Goal: Communication & Community: Answer question/provide support

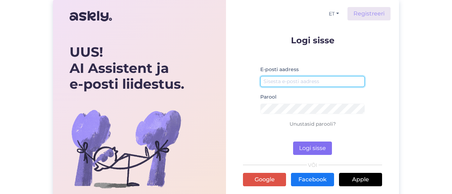
type input "[EMAIL_ADDRESS][DOMAIN_NAME]"
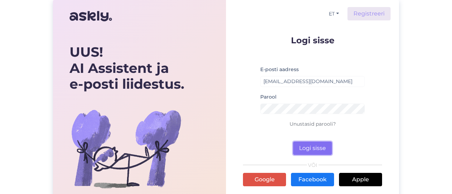
click at [310, 149] on button "Logi sisse" at bounding box center [312, 148] width 39 height 13
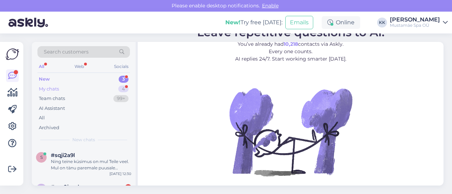
click at [106, 89] on div "My chats 4" at bounding box center [83, 89] width 92 height 10
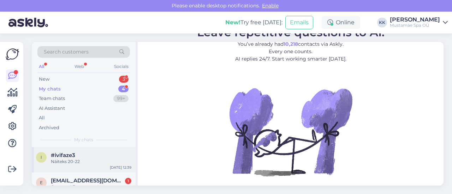
click at [92, 162] on div "Näiteks 20-22" at bounding box center [91, 162] width 80 height 6
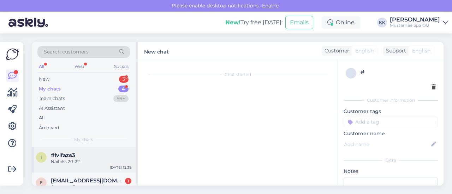
scroll to position [46, 0]
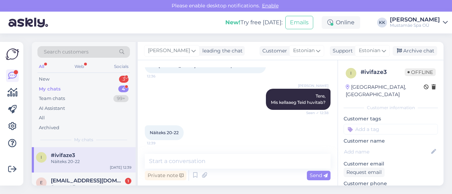
click at [247, 170] on div "Private note Send" at bounding box center [238, 175] width 186 height 13
click at [243, 174] on div "Private note Send" at bounding box center [238, 175] width 186 height 13
drag, startPoint x: 282, startPoint y: 175, endPoint x: 251, endPoint y: 162, distance: 33.0
click at [251, 162] on div "Private note Send" at bounding box center [238, 168] width 186 height 28
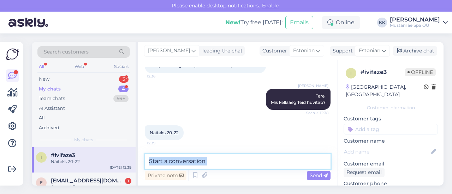
click at [251, 162] on textarea at bounding box center [238, 161] width 186 height 15
click at [192, 161] on textarea "sel kellaajal on ruum vaba." at bounding box center [238, 161] width 186 height 15
type textarea "sel kellaajal on privaatruum vaba."
click at [249, 161] on textarea "sel kellaajal on privaatruum vaba." at bounding box center [238, 161] width 186 height 15
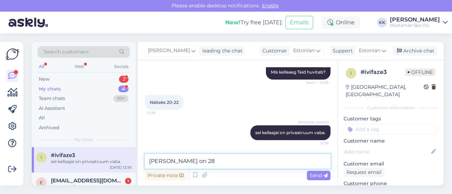
type textarea "[PERSON_NAME] on 28"
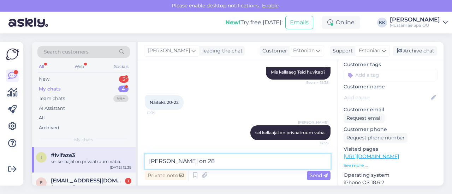
scroll to position [54, 0]
click at [102, 183] on span "[EMAIL_ADDRESS][DOMAIN_NAME]" at bounding box center [87, 181] width 73 height 6
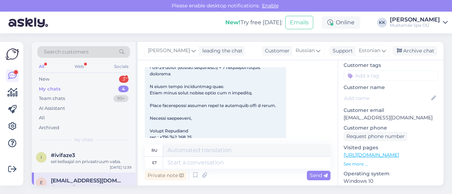
scroll to position [179, 0]
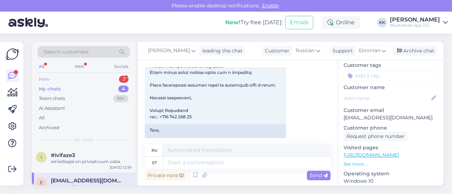
click at [107, 81] on div "New 3" at bounding box center [83, 79] width 92 height 10
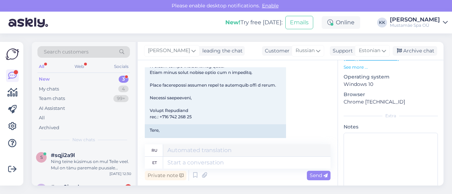
scroll to position [164, 0]
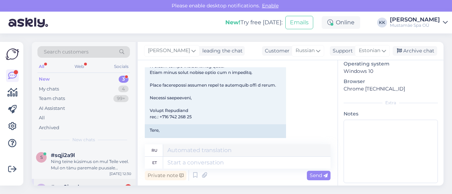
click at [127, 185] on div "2" at bounding box center [128, 188] width 6 height 6
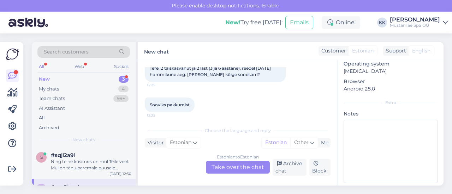
scroll to position [47, 0]
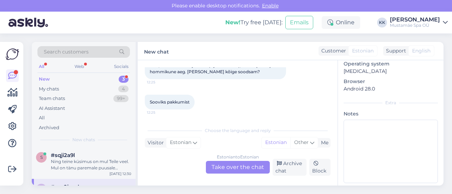
click at [79, 80] on div "New 3" at bounding box center [83, 79] width 92 height 10
click at [75, 90] on div "My chats 4" at bounding box center [83, 89] width 92 height 10
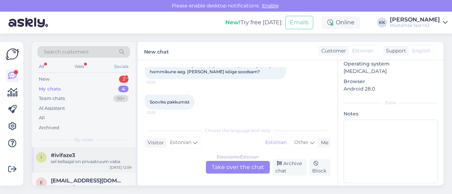
click at [85, 157] on div "#ivifaze3" at bounding box center [91, 155] width 80 height 6
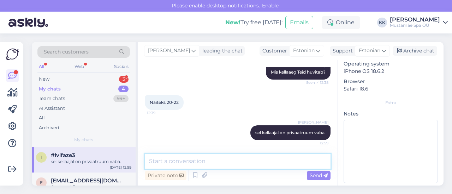
click at [205, 162] on textarea at bounding box center [238, 161] width 186 height 15
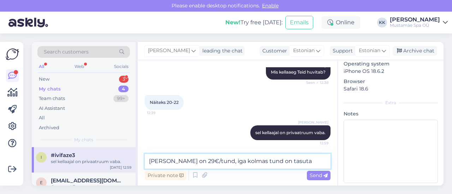
type textarea "[PERSON_NAME] on 29€/tund, iga kolmas tund on tasuta."
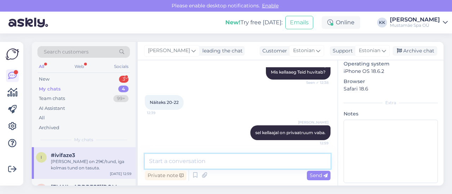
scroll to position [107, 0]
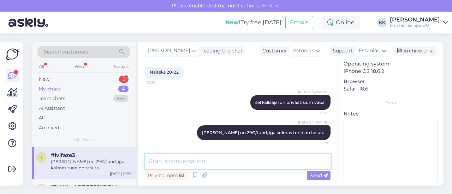
click at [213, 162] on textarea at bounding box center [238, 161] width 186 height 15
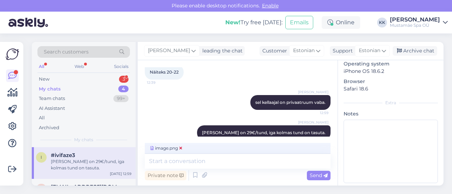
click at [167, 148] on span "image.png" at bounding box center [166, 148] width 35 height 6
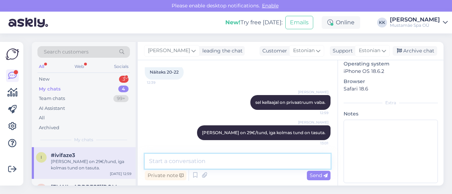
click at [167, 161] on textarea at bounding box center [238, 161] width 186 height 15
paste textarea "[URL][DOMAIN_NAME]"
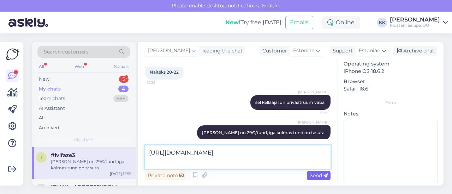
type textarea "[URL][DOMAIN_NAME]"
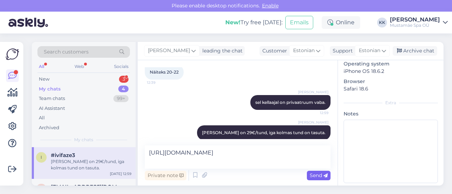
click at [315, 172] on div "Send" at bounding box center [319, 176] width 24 height 10
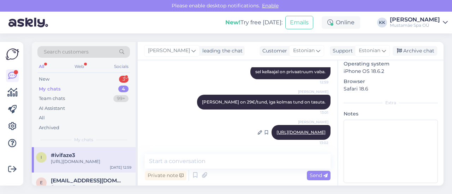
click at [276, 130] on link "[URL][DOMAIN_NAME]" at bounding box center [300, 132] width 49 height 5
